Goal: Task Accomplishment & Management: Manage account settings

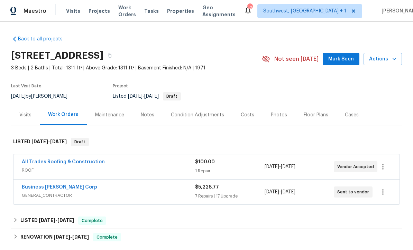
click at [77, 8] on span "Visits" at bounding box center [73, 11] width 14 height 7
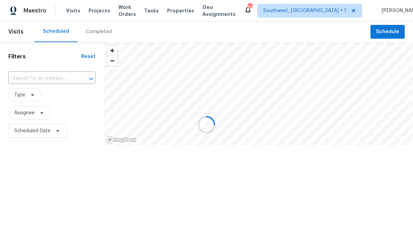
scroll to position [0, 0]
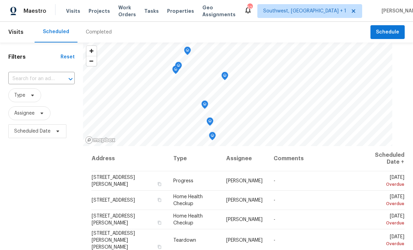
click at [21, 80] on input "text" at bounding box center [31, 79] width 47 height 11
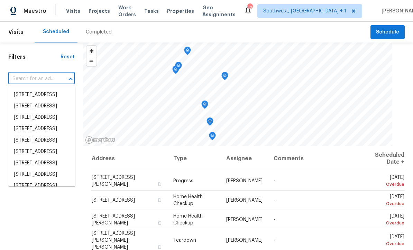
scroll to position [0, 0]
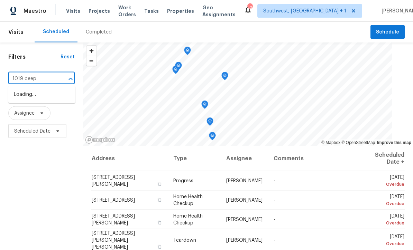
type input "1019 dee"
click at [25, 98] on li "1019 Deer Run, Venice, FL 34293" at bounding box center [41, 94] width 67 height 11
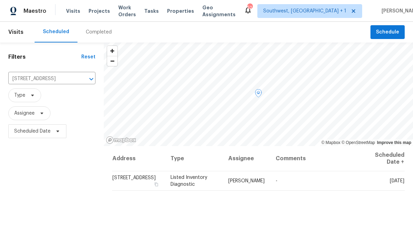
click at [0, 0] on icon at bounding box center [0, 0] width 0 height 0
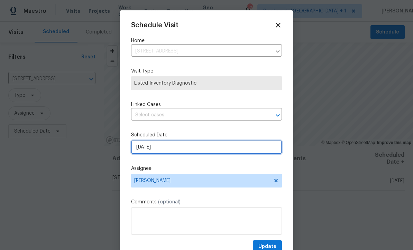
click at [187, 152] on input "8/29/2025" at bounding box center [206, 147] width 151 height 14
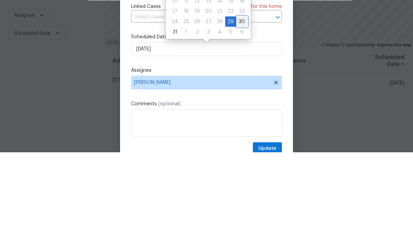
click at [242, 115] on div "30" at bounding box center [241, 120] width 11 height 10
type input "8/30/2025"
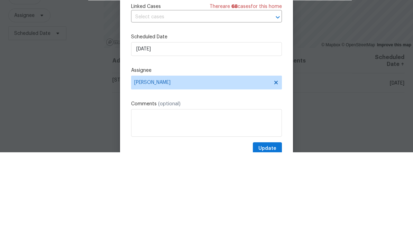
scroll to position [23, 0]
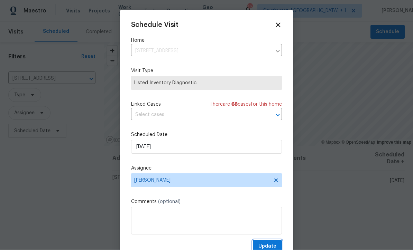
click at [270, 247] on span "Update" at bounding box center [267, 247] width 18 height 9
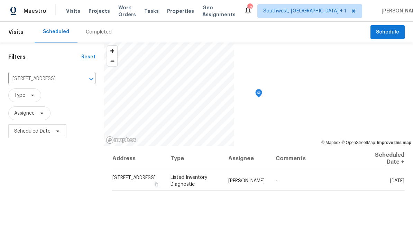
scroll to position [0, 0]
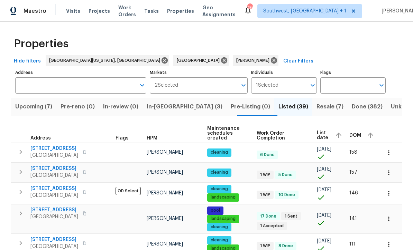
click at [30, 90] on input "Address" at bounding box center [75, 85] width 121 height 16
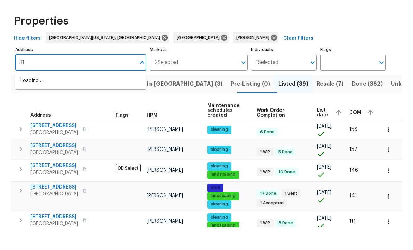
type input "3"
type input "3105"
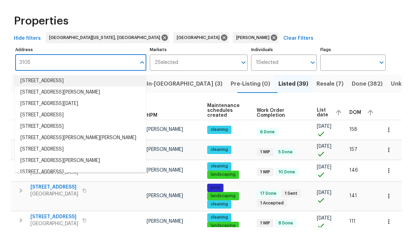
click at [29, 98] on li "[STREET_ADDRESS]" at bounding box center [80, 103] width 131 height 11
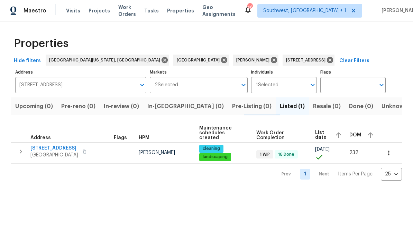
click at [16, 148] on button "button" at bounding box center [21, 152] width 14 height 14
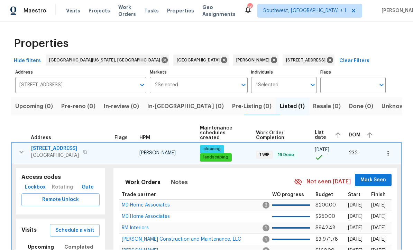
scroll to position [0, 0]
click at [30, 184] on span "Lockbox" at bounding box center [35, 188] width 21 height 9
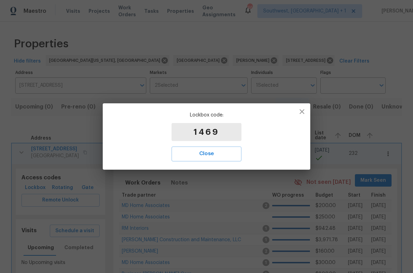
scroll to position [0, 0]
click at [304, 112] on icon "button" at bounding box center [302, 112] width 8 height 8
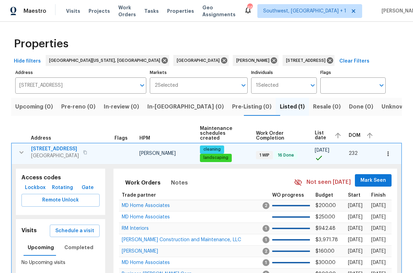
click at [41, 146] on span "[STREET_ADDRESS]" at bounding box center [55, 149] width 48 height 7
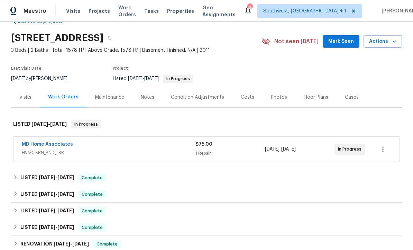
scroll to position [20, 0]
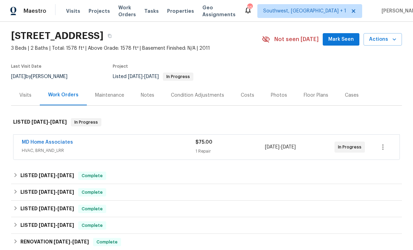
click at [4, 116] on div "Back to all projects 3105 46th St E, Palmetto, FL 34221 3 Beds | 2 Baths | Tota…" at bounding box center [206, 136] width 413 height 229
